Goal: Task Accomplishment & Management: Manage account settings

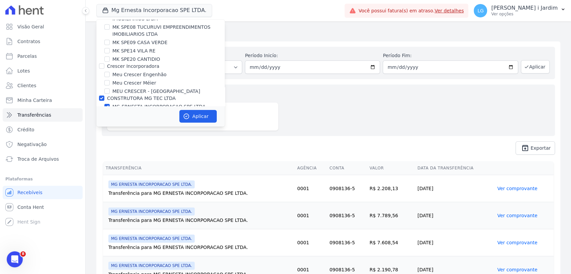
scroll to position [1208, 0]
click at [136, 86] on label "MEU CRESCER - [GEOGRAPHIC_DATA]" at bounding box center [156, 89] width 88 height 7
click at [110, 87] on input "MEU CRESCER - [GEOGRAPHIC_DATA]" at bounding box center [106, 89] width 5 height 5
click at [136, 86] on label "MEU CRESCER - [GEOGRAPHIC_DATA]" at bounding box center [156, 89] width 88 height 7
click at [110, 87] on input "MEU CRESCER - [GEOGRAPHIC_DATA]" at bounding box center [106, 89] width 5 height 5
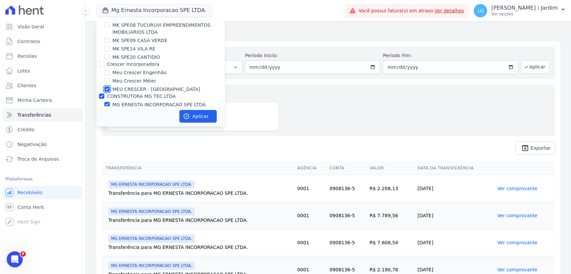
checkbox input "false"
click at [129, 94] on label "CONSTRUTORA MG TEC LTDA" at bounding box center [141, 96] width 69 height 5
click at [104, 94] on input "CONSTRUTORA MG TEC LTDA" at bounding box center [101, 96] width 5 height 5
checkbox input "false"
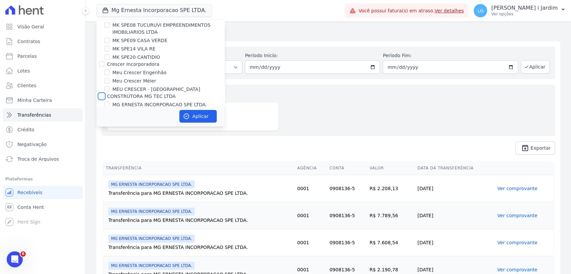
checkbox input "false"
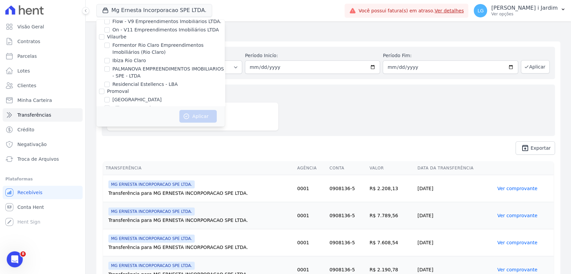
click at [117, 96] on label "[GEOGRAPHIC_DATA]" at bounding box center [136, 99] width 49 height 7
click at [110, 97] on input "[GEOGRAPHIC_DATA]" at bounding box center [106, 99] width 5 height 5
checkbox input "true"
click at [194, 117] on button "Aplicar" at bounding box center [197, 116] width 37 height 13
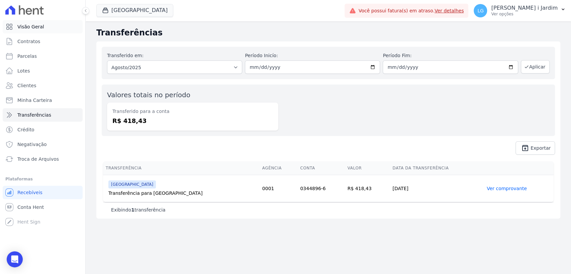
click at [45, 24] on link "Visão Geral" at bounding box center [43, 26] width 80 height 13
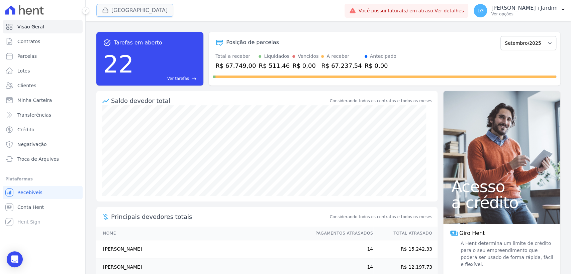
click at [114, 9] on button "[GEOGRAPHIC_DATA]" at bounding box center [134, 10] width 77 height 13
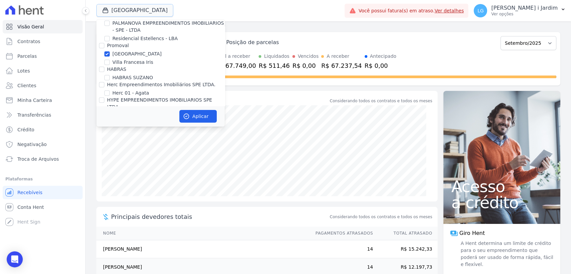
scroll to position [748, 0]
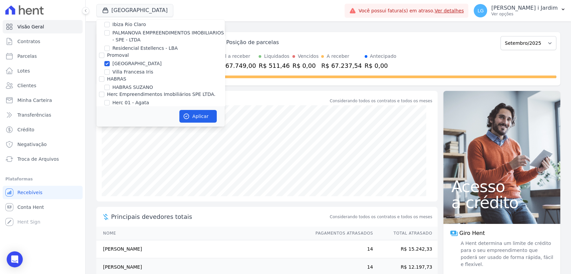
click at [110, 60] on div "[GEOGRAPHIC_DATA]" at bounding box center [160, 63] width 128 height 7
click at [109, 61] on input "[GEOGRAPHIC_DATA]" at bounding box center [106, 63] width 5 height 5
checkbox input "false"
click at [109, 69] on input "Villa Francesa Iris" at bounding box center [106, 71] width 5 height 5
checkbox input "true"
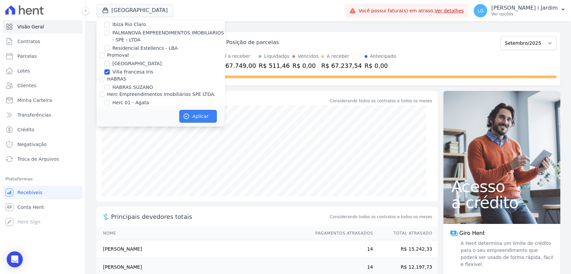
click at [194, 117] on button "Aplicar" at bounding box center [197, 116] width 37 height 13
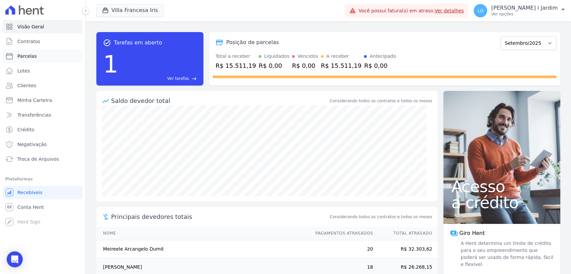
click at [22, 59] on span "Parcelas" at bounding box center [26, 56] width 19 height 7
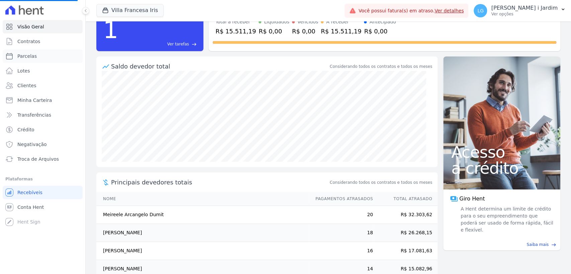
scroll to position [67, 0]
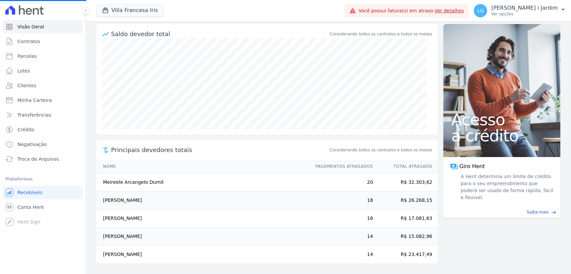
select select
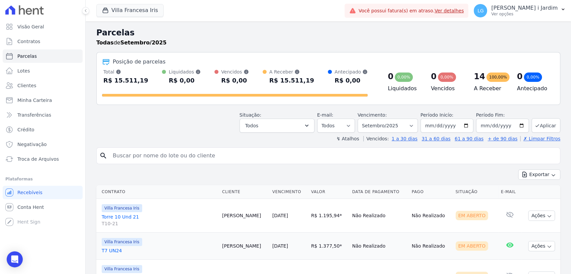
scroll to position [95, 0]
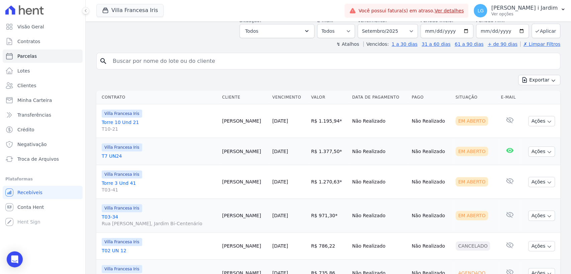
click at [109, 155] on link "T7 UN24" at bounding box center [159, 156] width 115 height 7
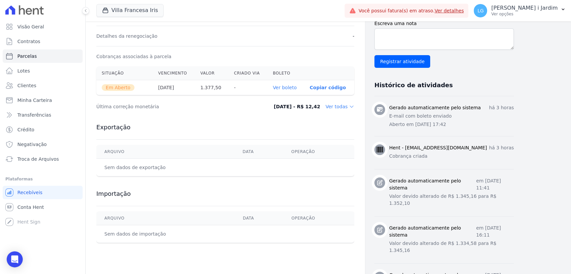
scroll to position [185, 0]
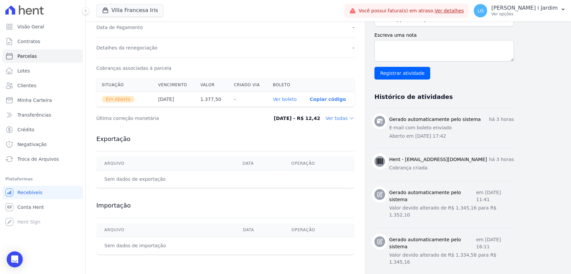
click at [338, 121] on dd "Ver todas" at bounding box center [339, 118] width 29 height 7
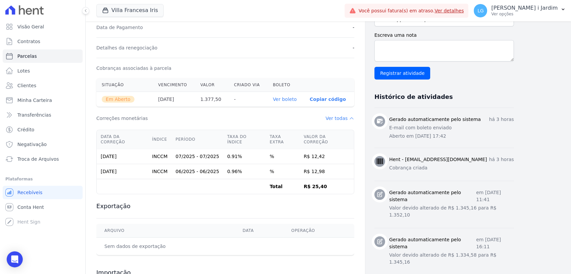
click at [342, 117] on dd "Ver todas" at bounding box center [339, 118] width 29 height 7
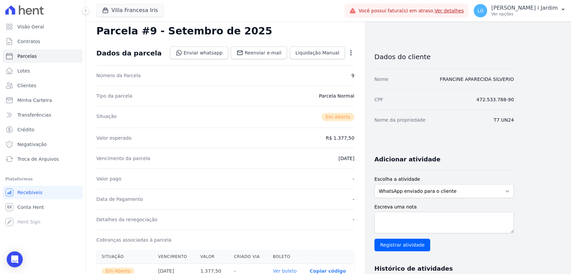
scroll to position [0, 0]
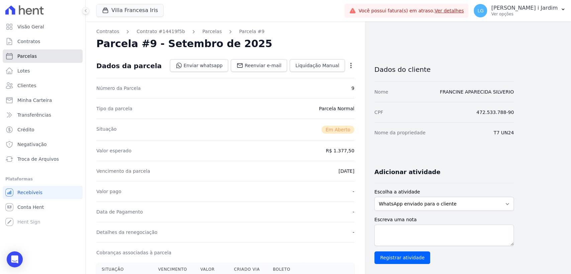
click at [44, 55] on link "Parcelas" at bounding box center [43, 55] width 80 height 13
select select
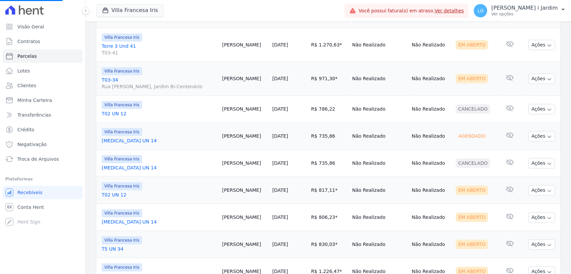
scroll to position [398, 0]
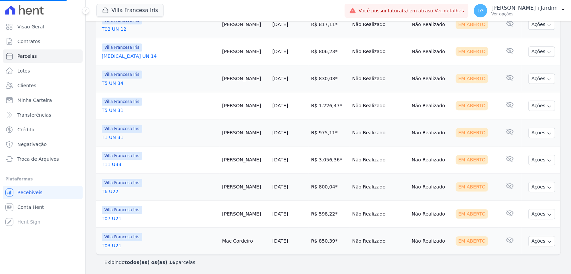
select select
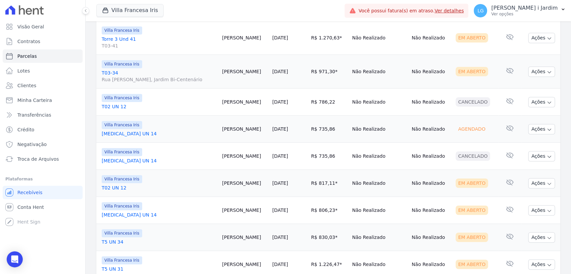
scroll to position [238, 0]
click at [116, 106] on link "T02 UN 12" at bounding box center [159, 107] width 115 height 7
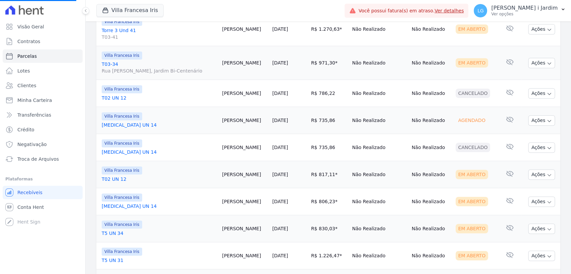
scroll to position [235, 0]
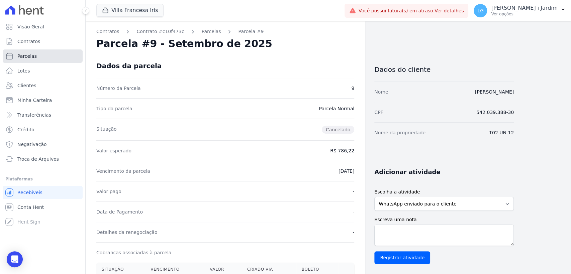
click at [61, 53] on link "Parcelas" at bounding box center [43, 55] width 80 height 13
select select
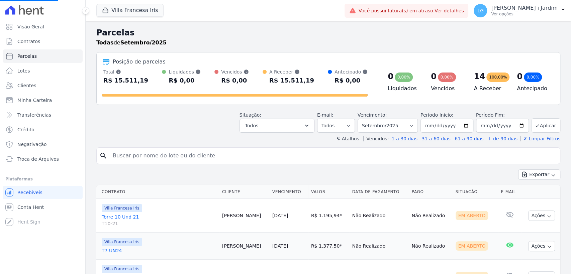
scroll to position [142, 0]
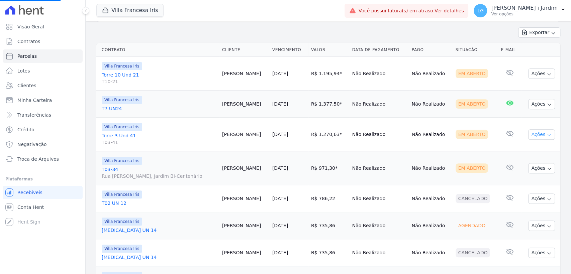
select select
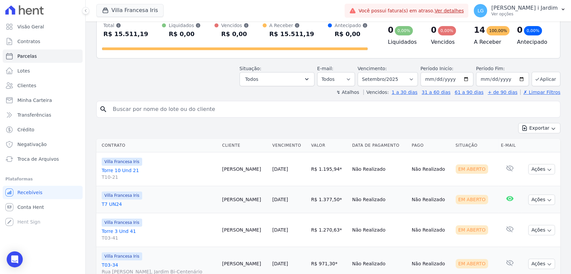
scroll to position [0, 0]
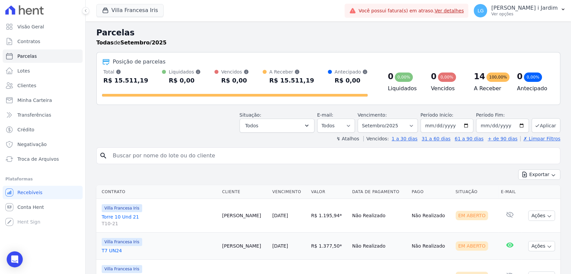
click at [142, 17] on div "Villa Francesa Iris Trapisa Engenharia Acaiá Residencial Icatu Residencial PORT…" at bounding box center [218, 11] width 245 height 22
click at [142, 15] on button "Villa Francesa Iris" at bounding box center [129, 10] width 67 height 13
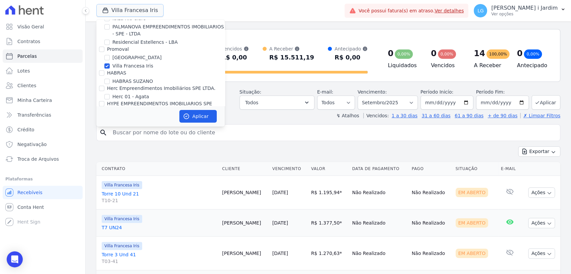
scroll to position [739, 0]
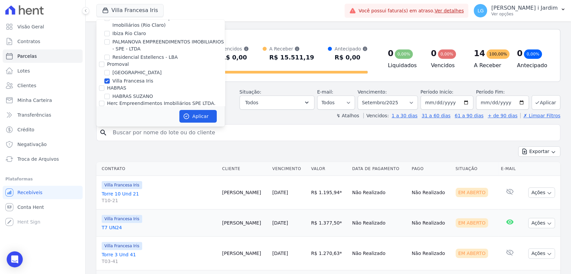
click at [124, 78] on label "Villa Francesa Iris" at bounding box center [132, 81] width 41 height 7
click at [110, 78] on input "Villa Francesa Iris" at bounding box center [106, 80] width 5 height 5
checkbox input "false"
click at [121, 69] on label "[GEOGRAPHIC_DATA]" at bounding box center [136, 72] width 49 height 7
click at [110, 70] on input "[GEOGRAPHIC_DATA]" at bounding box center [106, 72] width 5 height 5
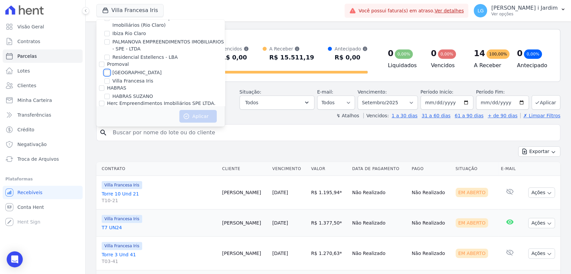
checkbox input "true"
click at [211, 114] on button "Aplicar" at bounding box center [197, 116] width 37 height 13
select select
